Goal: Task Accomplishment & Management: Use online tool/utility

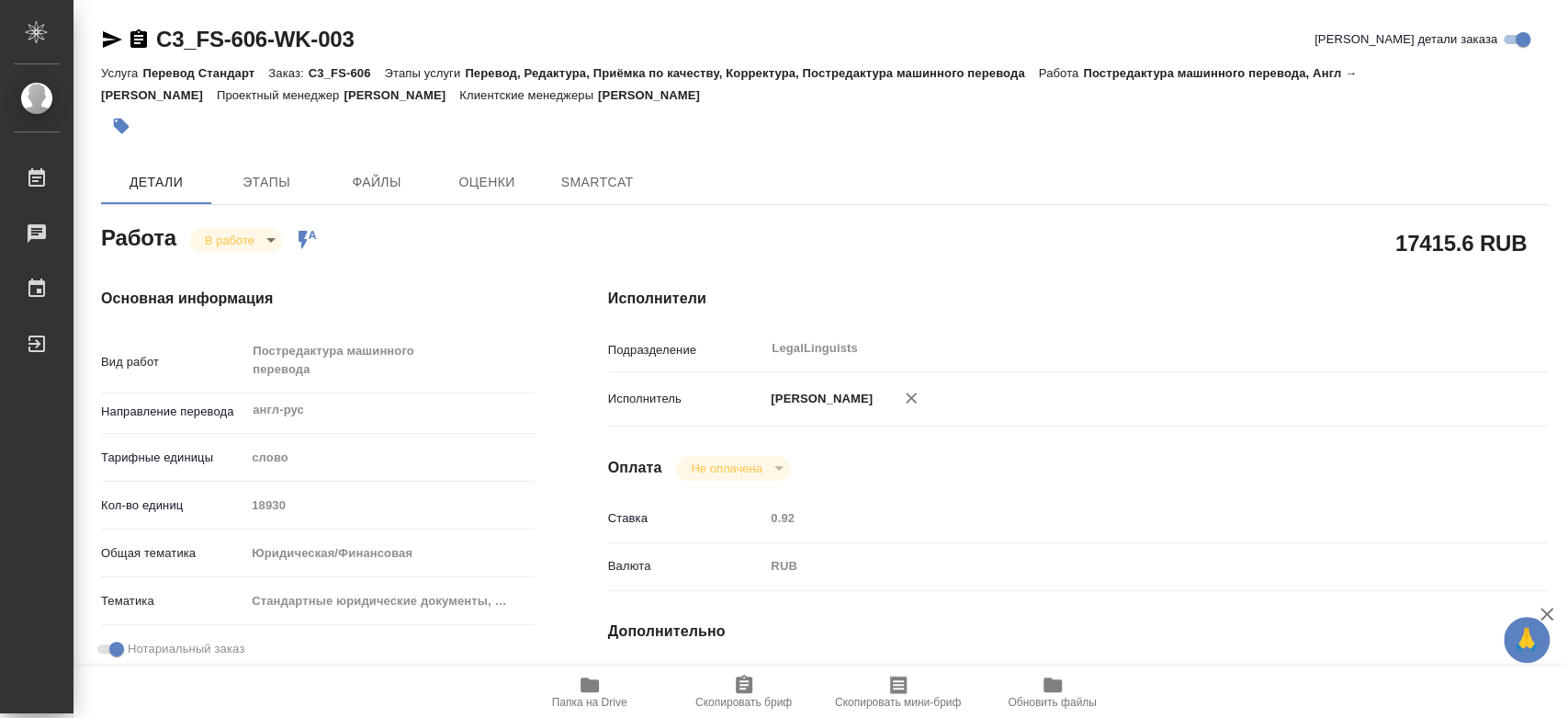
type textarea "x"
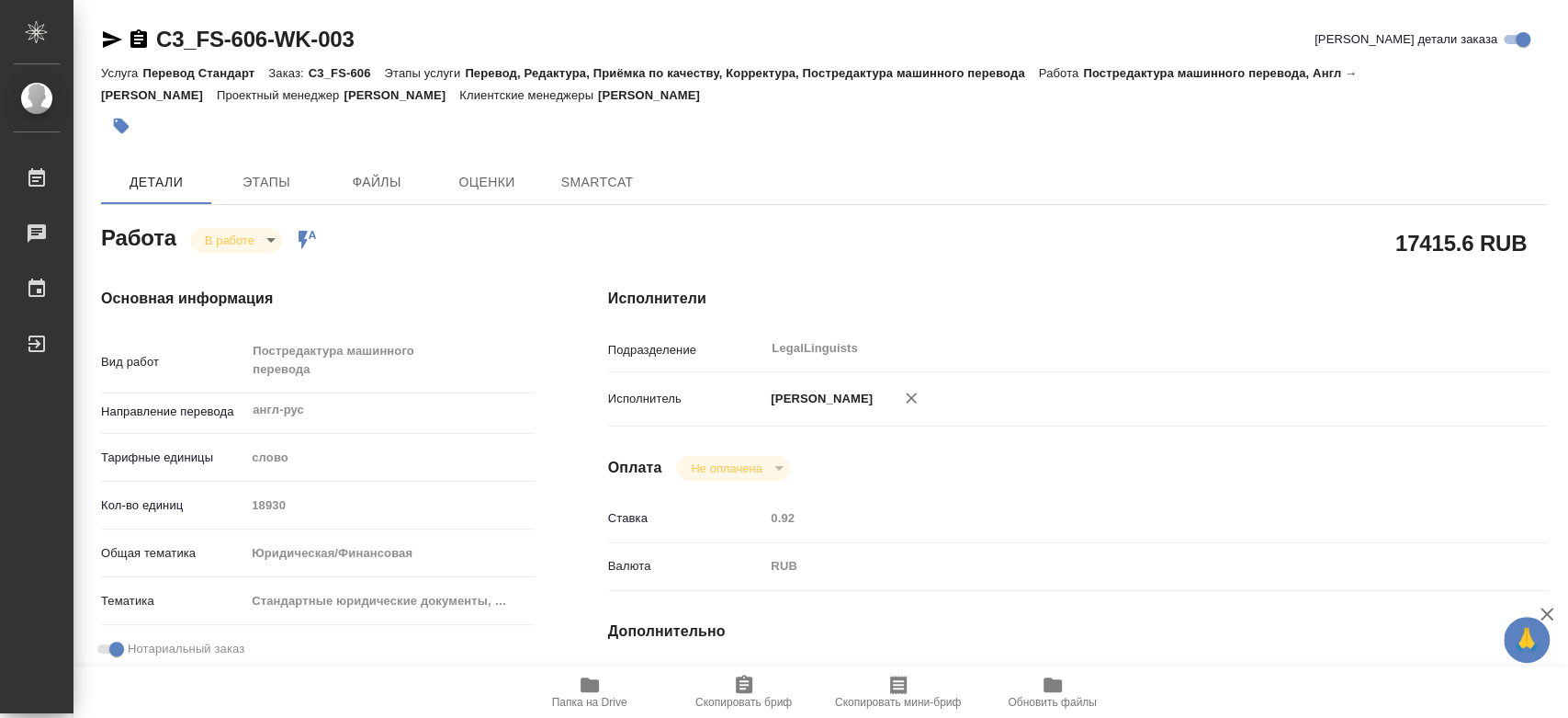
type textarea "x"
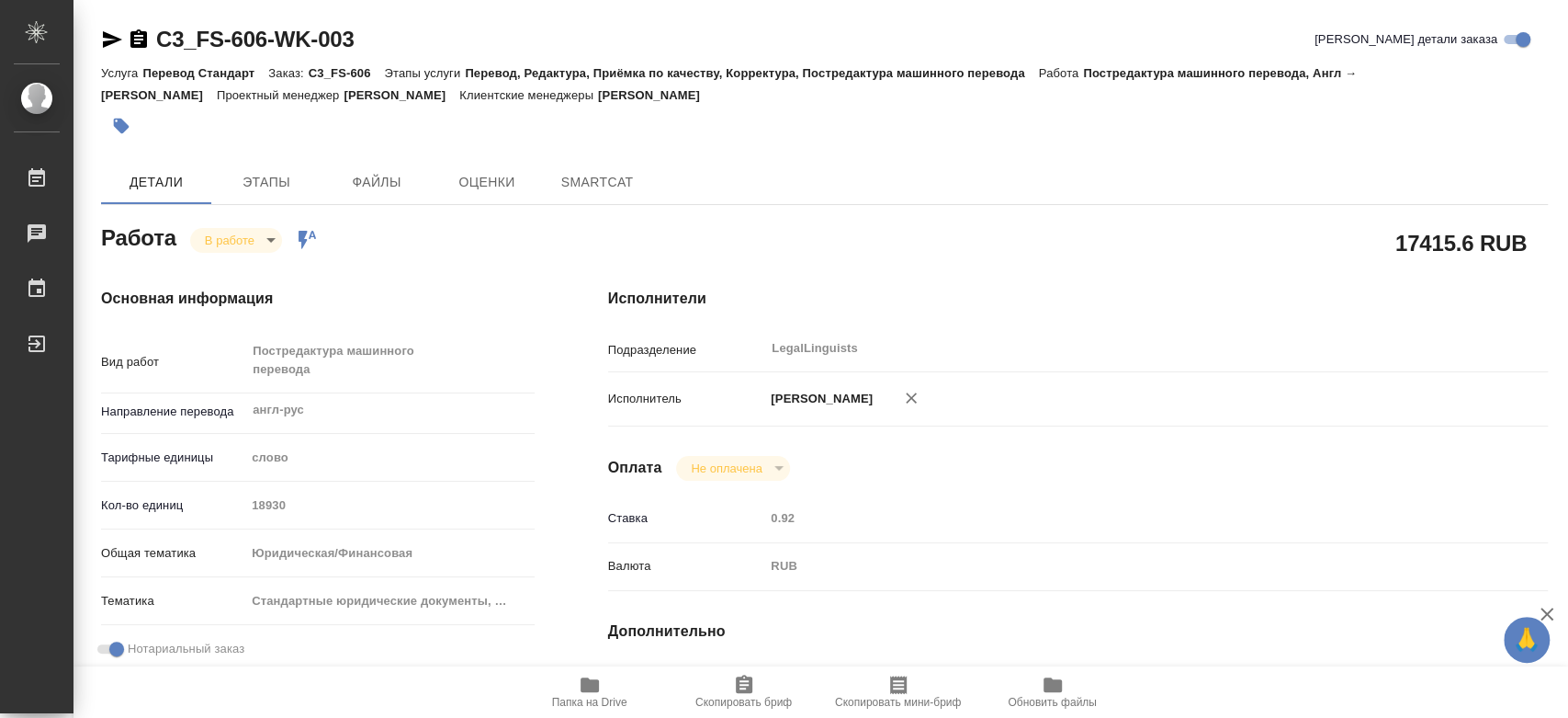
type textarea "x"
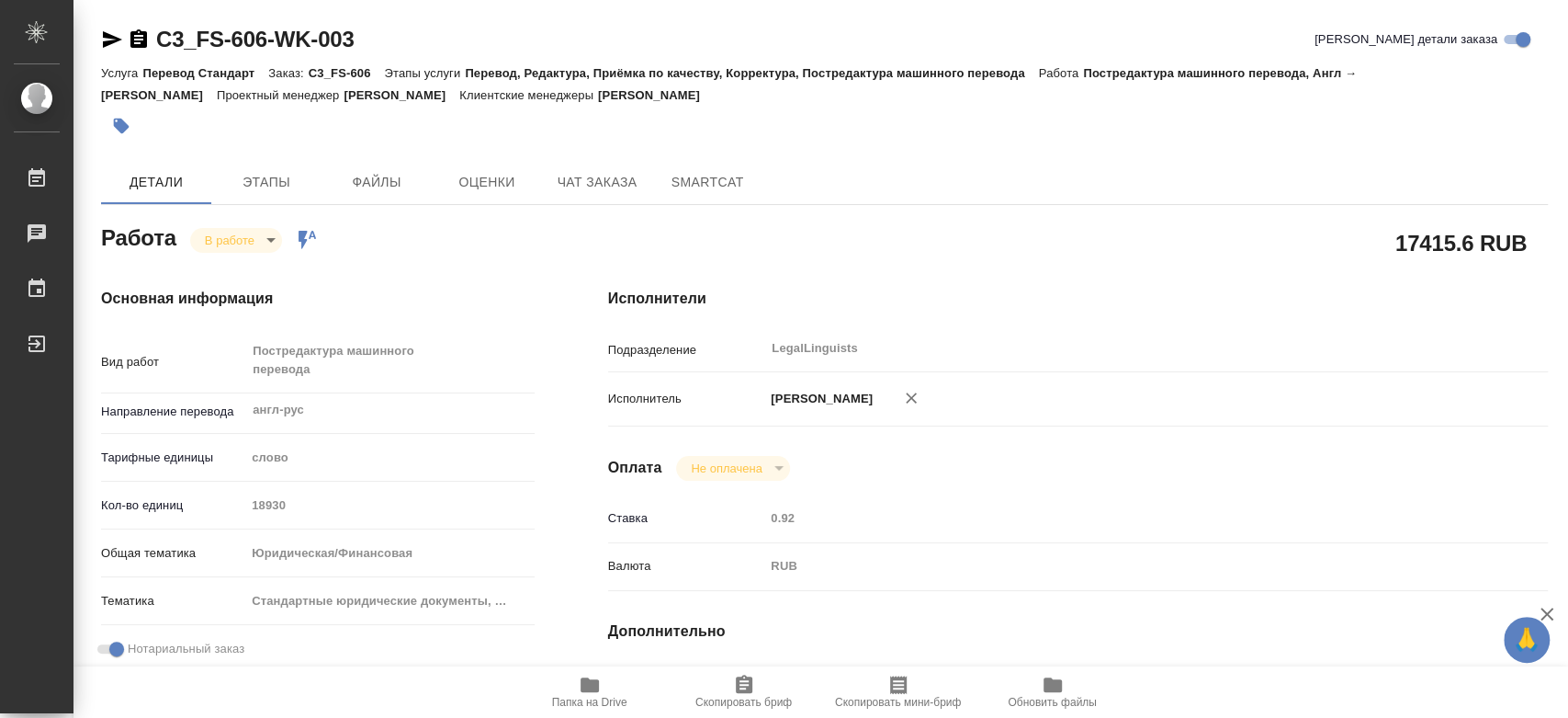
type textarea "x"
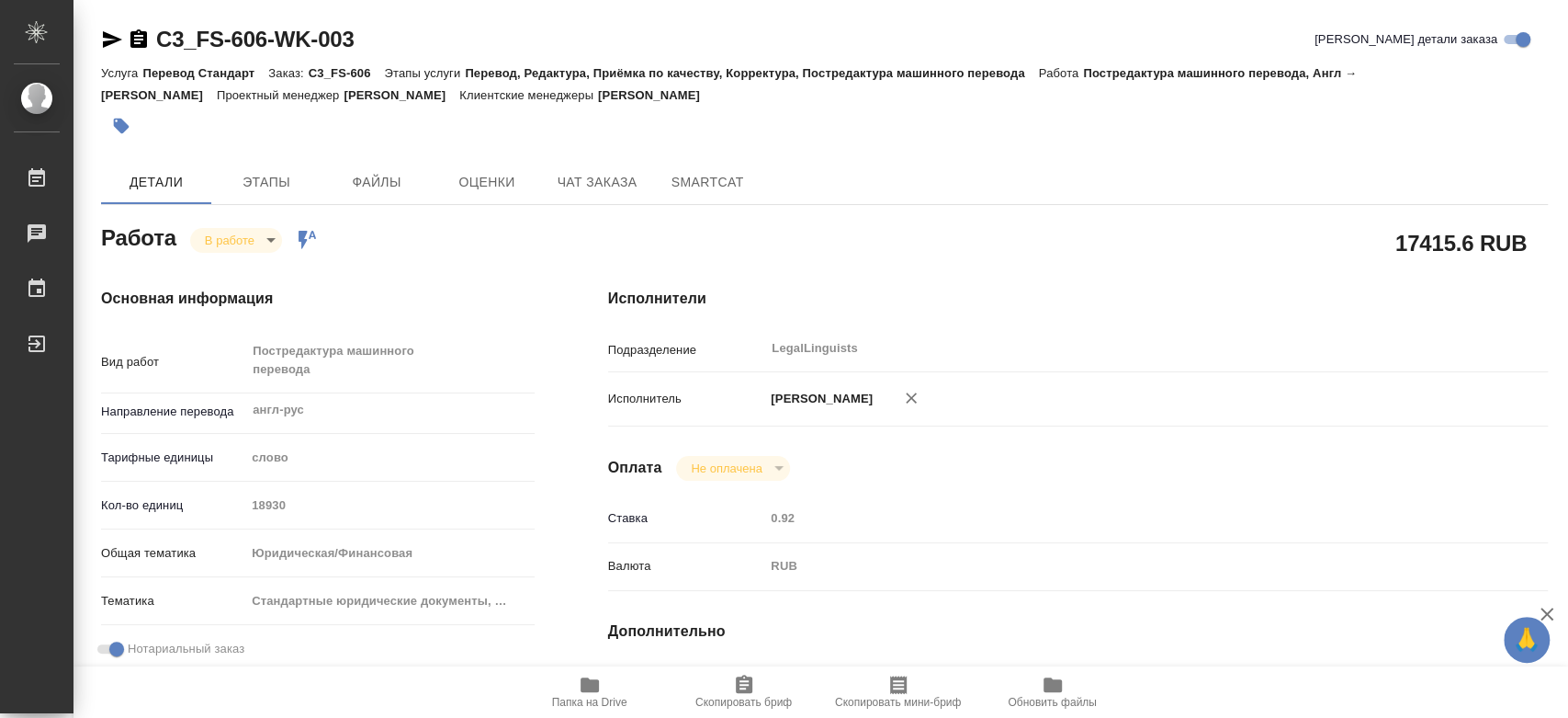
type textarea "x"
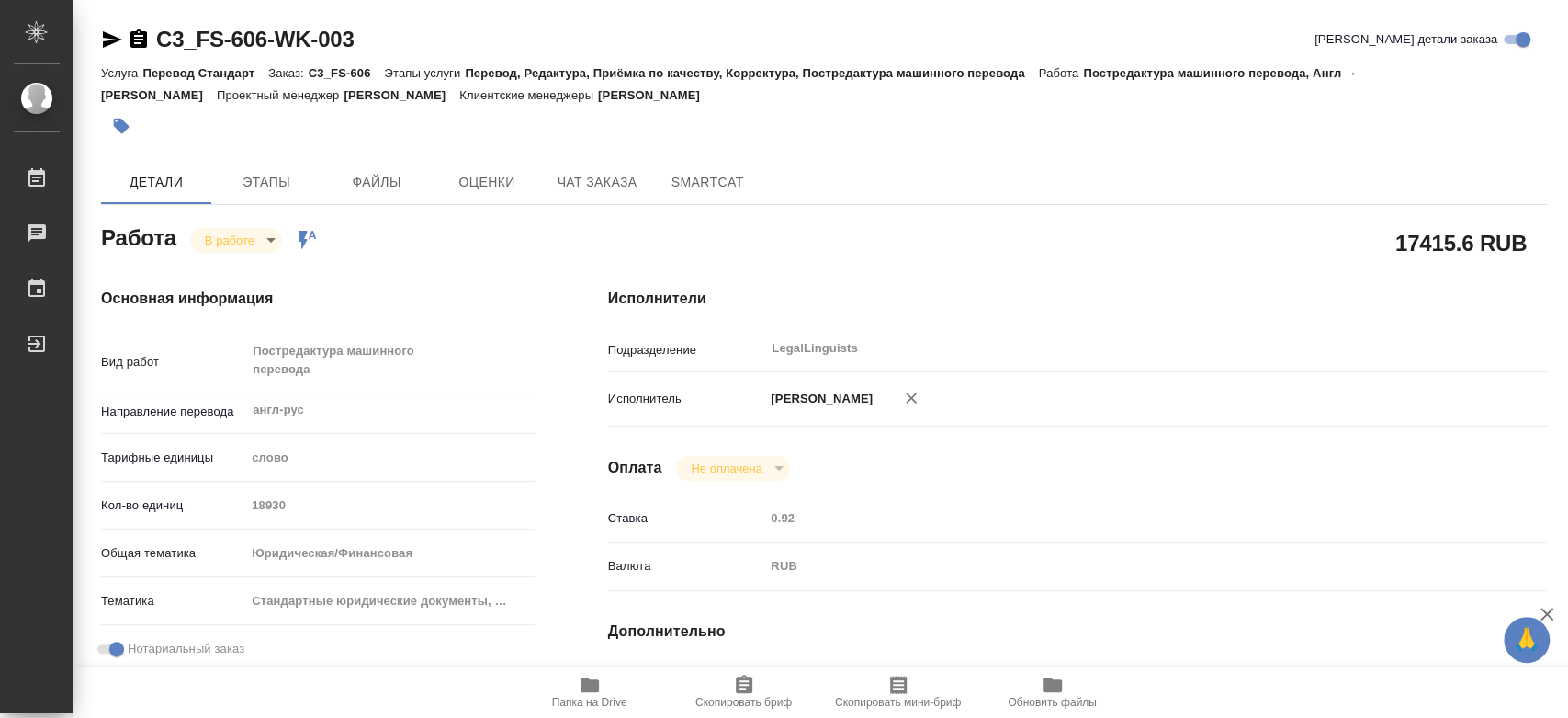
click at [592, 693] on icon "button" at bounding box center [590, 685] width 22 height 22
